Goal: Information Seeking & Learning: Learn about a topic

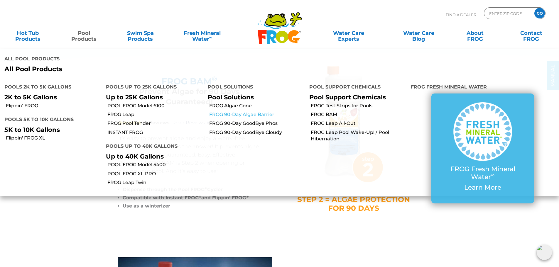
click at [235, 112] on link "FROG 90-Day Algae Barrier" at bounding box center [257, 115] width 96 height 6
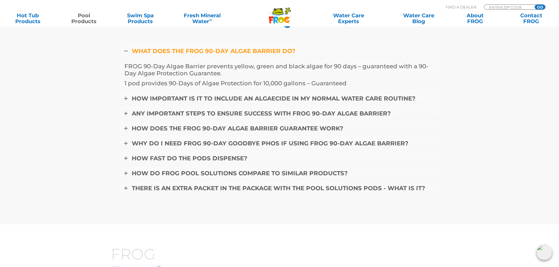
scroll to position [2319, 0]
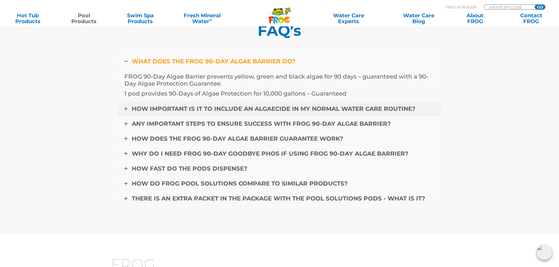
click at [183, 110] on span "HOW IMPORTANT IS IT TO INCLUDE AN ALGAECIDE IN MY NORMAL WATER CARE ROUTINE?" at bounding box center [274, 108] width 284 height 7
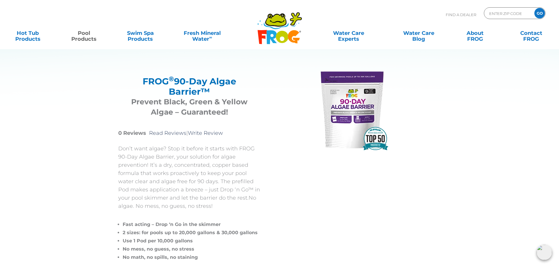
scroll to position [29, 0]
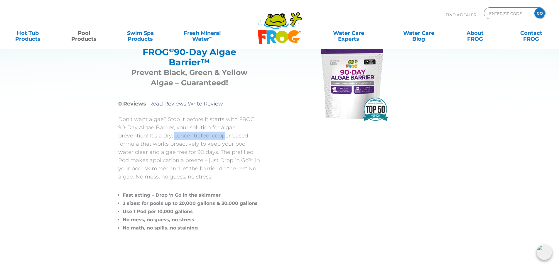
drag, startPoint x: 174, startPoint y: 135, endPoint x: 227, endPoint y: 139, distance: 53.0
click at [226, 139] on p "Don’t want algae? Stop it before it starts with FROG 90-Day Algae Barrier, your…" at bounding box center [189, 148] width 142 height 66
click at [227, 139] on p "Don’t want algae? Stop it before it starts with FROG 90-Day Algae Barrier, your…" at bounding box center [189, 148] width 142 height 66
drag, startPoint x: 193, startPoint y: 147, endPoint x: 197, endPoint y: 147, distance: 4.4
click at [197, 147] on p "Don’t want algae? Stop it before it starts with FROG 90-Day Algae Barrier, your…" at bounding box center [189, 148] width 142 height 66
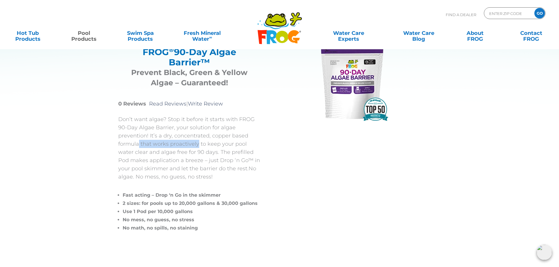
click at [197, 147] on p "Don’t want algae? Stop it before it starts with FROG 90-Day Algae Barrier, your…" at bounding box center [189, 148] width 142 height 66
drag, startPoint x: 160, startPoint y: 153, endPoint x: 185, endPoint y: 154, distance: 25.0
click at [184, 154] on p "Don’t want algae? Stop it before it starts with FROG 90-Day Algae Barrier, your…" at bounding box center [189, 148] width 142 height 66
click at [185, 154] on p "Don’t want algae? Stop it before it starts with FROG 90-Day Algae Barrier, your…" at bounding box center [189, 148] width 142 height 66
drag, startPoint x: 171, startPoint y: 153, endPoint x: 213, endPoint y: 158, distance: 42.3
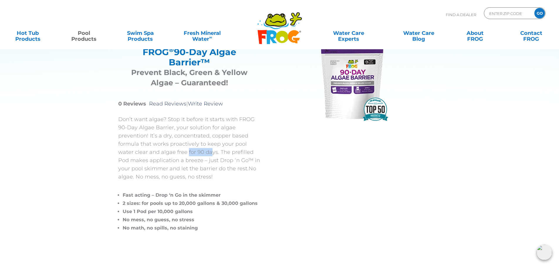
click at [210, 158] on p "Don’t want algae? Stop it before it starts with FROG 90-Day Algae Barrier, your…" at bounding box center [189, 148] width 142 height 66
click at [213, 158] on p "Don’t want algae? Stop it before it starts with FROG 90-Day Algae Barrier, your…" at bounding box center [189, 148] width 142 height 66
drag, startPoint x: 188, startPoint y: 158, endPoint x: 224, endPoint y: 164, distance: 37.2
click at [224, 164] on p "Don’t want algae? Stop it before it starts with FROG 90-Day Algae Barrier, your…" at bounding box center [189, 148] width 142 height 66
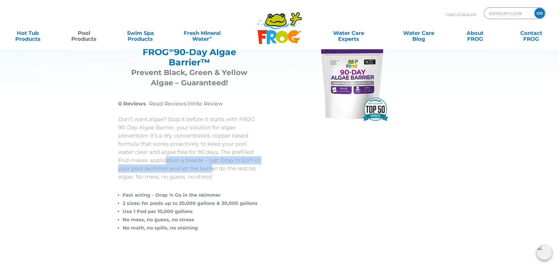
drag, startPoint x: 154, startPoint y: 161, endPoint x: 213, endPoint y: 166, distance: 59.5
click at [212, 166] on p "Don’t want algae? Stop it before it starts with FROG 90-Day Algae Barrier, your…" at bounding box center [189, 148] width 142 height 66
click at [213, 166] on p "Don’t want algae? Stop it before it starts with FROG 90-Day Algae Barrier, your…" at bounding box center [189, 148] width 142 height 66
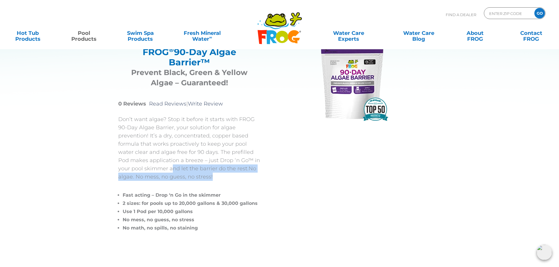
drag, startPoint x: 161, startPoint y: 170, endPoint x: 213, endPoint y: 174, distance: 52.7
click at [213, 175] on p "Don’t want algae? Stop it before it starts with FROG 90-Day Algae Barrier, your…" at bounding box center [189, 148] width 142 height 66
click at [213, 174] on p "Don’t want algae? Stop it before it starts with FROG 90-Day Algae Barrier, your…" at bounding box center [189, 148] width 142 height 66
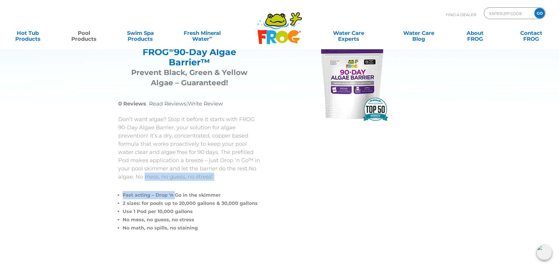
drag, startPoint x: 129, startPoint y: 176, endPoint x: 203, endPoint y: 183, distance: 74.4
click at [201, 183] on div "Don’t want algae? Stop it before it starts with FROG 90-Day Algae Barrier, your…" at bounding box center [189, 173] width 142 height 117
click at [203, 183] on div "Don’t want algae? Stop it before it starts with FROG 90-Day Algae Barrier, your…" at bounding box center [189, 173] width 142 height 117
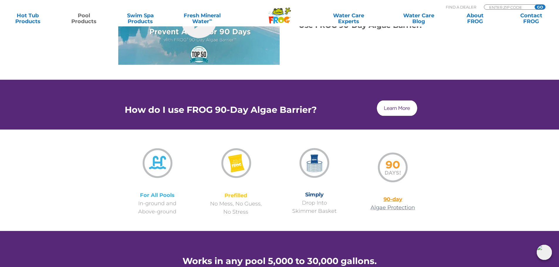
scroll to position [352, 0]
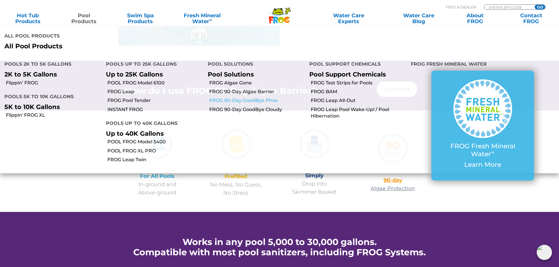
click at [238, 97] on link "FROG 90-Day GoodBye Phos" at bounding box center [257, 100] width 96 height 6
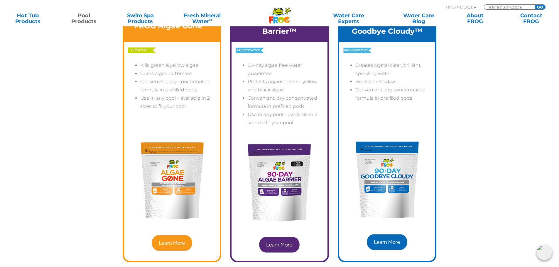
scroll to position [1732, 0]
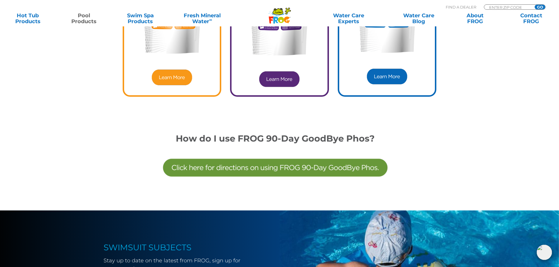
click at [250, 169] on img at bounding box center [275, 168] width 229 height 48
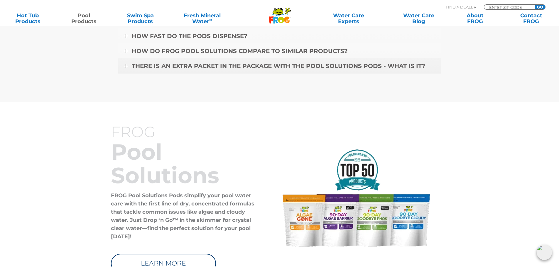
scroll to position [2495, 0]
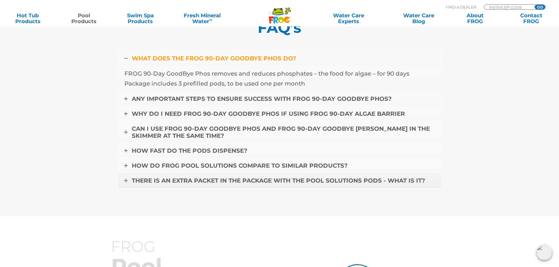
click at [183, 181] on span "THERE IS AN EXTRA PACKET IN THE PACKAGE WITH THE POOL SOLUTIONS PODS - WHAT IS …" at bounding box center [279, 180] width 294 height 7
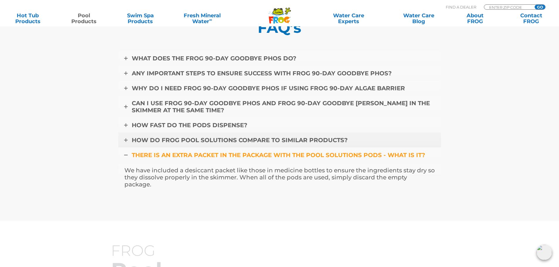
click at [182, 141] on span "HOW DO FROG POOL SOLUTIONS COMPARE TO SIMILAR PRODUCTS?" at bounding box center [240, 140] width 216 height 7
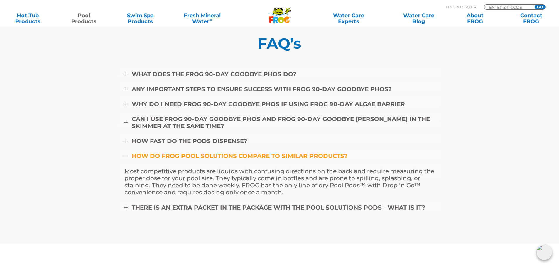
scroll to position [2466, 0]
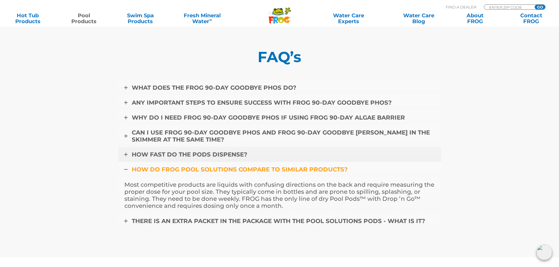
click at [197, 150] on link "HOW FAST DO THE PODS DISPENSE?" at bounding box center [279, 154] width 323 height 15
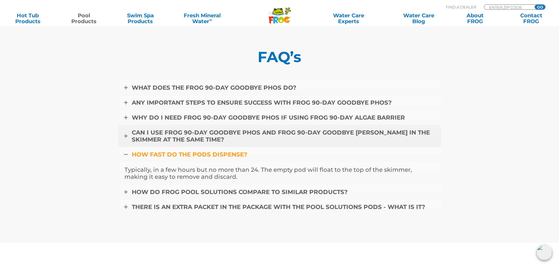
click at [191, 132] on span "CAN I USE FROG 90-DAY GOODBYE PHOS AND FROG 90-DAY GOODBYE [PERSON_NAME] IN THE…" at bounding box center [281, 136] width 298 height 14
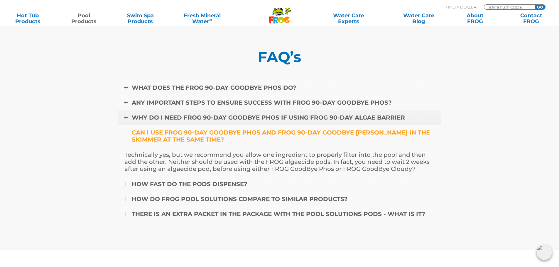
click at [201, 116] on span "WHY DO I NEED FROG 90-DAY GOODBYE PHOS IF USING FROG 90-DAY ALGAE BARRIER" at bounding box center [268, 117] width 273 height 7
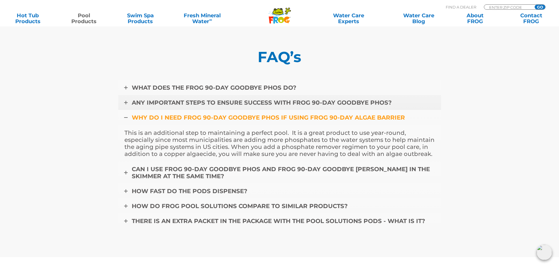
click at [190, 108] on link "ANY IMPORTANT STEPS TO ENSURE SUCCESS WITH FROG 90-DAY GOODBYE PHOS?" at bounding box center [279, 102] width 323 height 15
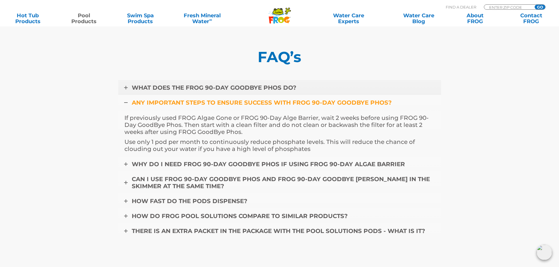
click at [177, 88] on span "WHAT DOES THE FROG 90-DAY GOODBYE PHOS DO?" at bounding box center [214, 87] width 165 height 7
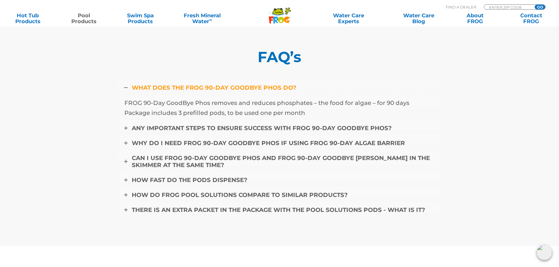
click at [185, 111] on p "Package includes 3 prefilled pods, to be used one per month" at bounding box center [279, 113] width 311 height 7
click at [186, 127] on span "ANY IMPORTANT STEPS TO ENSURE SUCCESS WITH FROG 90-DAY GOODBYE PHOS?" at bounding box center [262, 128] width 260 height 7
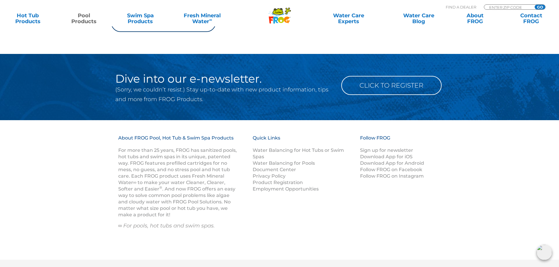
scroll to position [2906, 0]
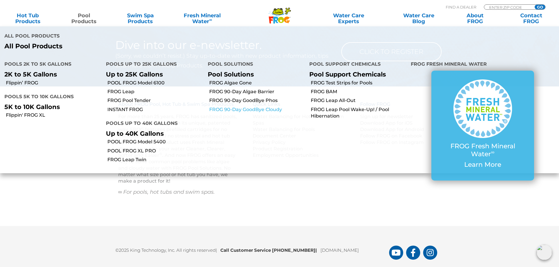
click at [237, 107] on link "FROG 90-Day GoodBye Cloudy" at bounding box center [257, 110] width 96 height 6
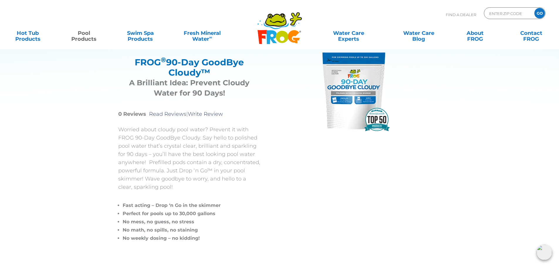
scroll to position [29, 0]
